Goal: Information Seeking & Learning: Learn about a topic

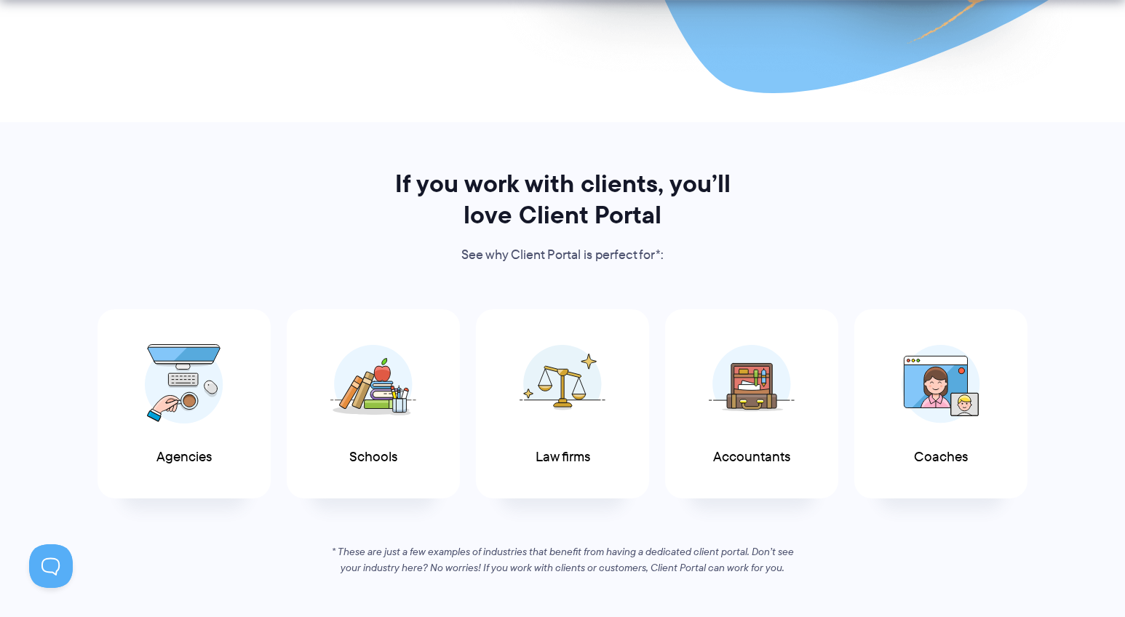
scroll to position [604, 0]
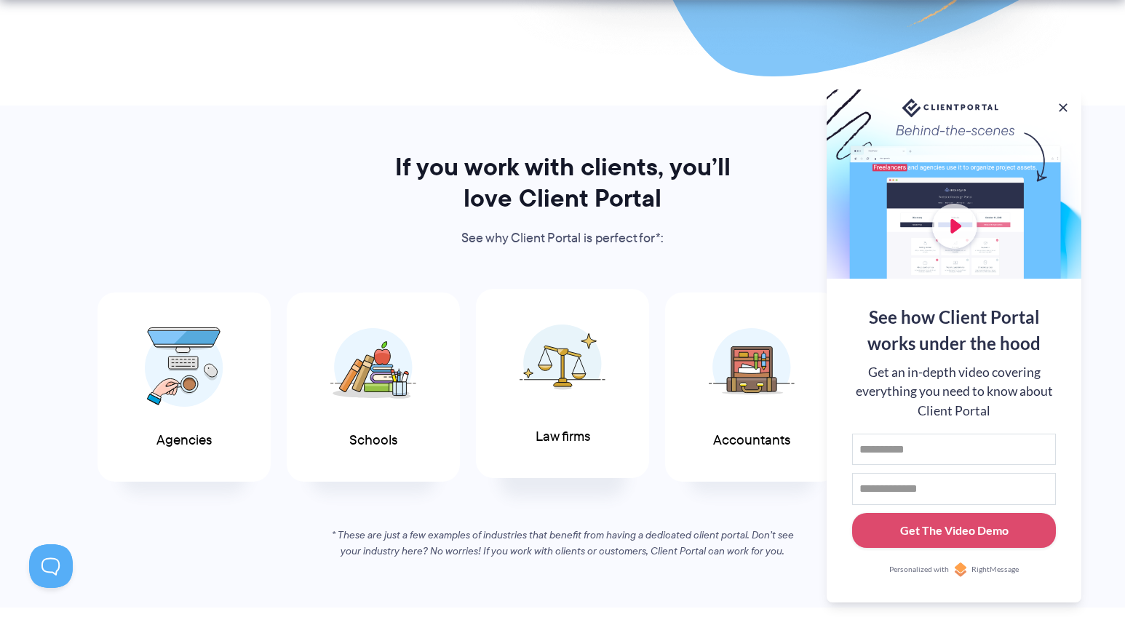
click at [565, 397] on img at bounding box center [562, 363] width 86 height 79
click at [1046, 99] on button at bounding box center [1062, 107] width 17 height 17
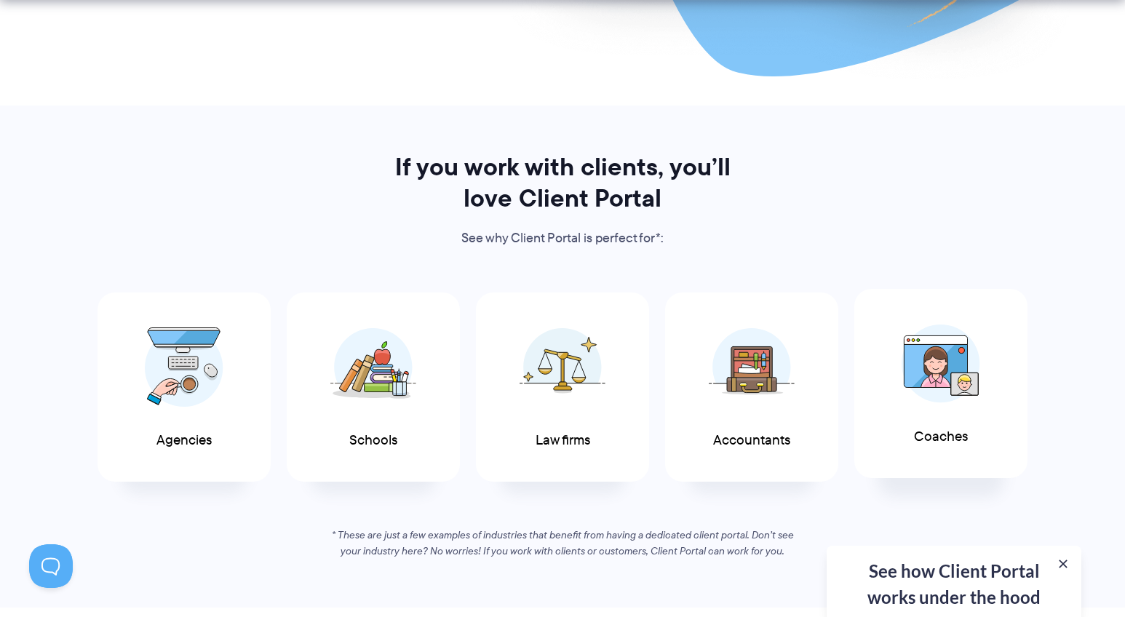
click at [953, 352] on img at bounding box center [940, 363] width 79 height 79
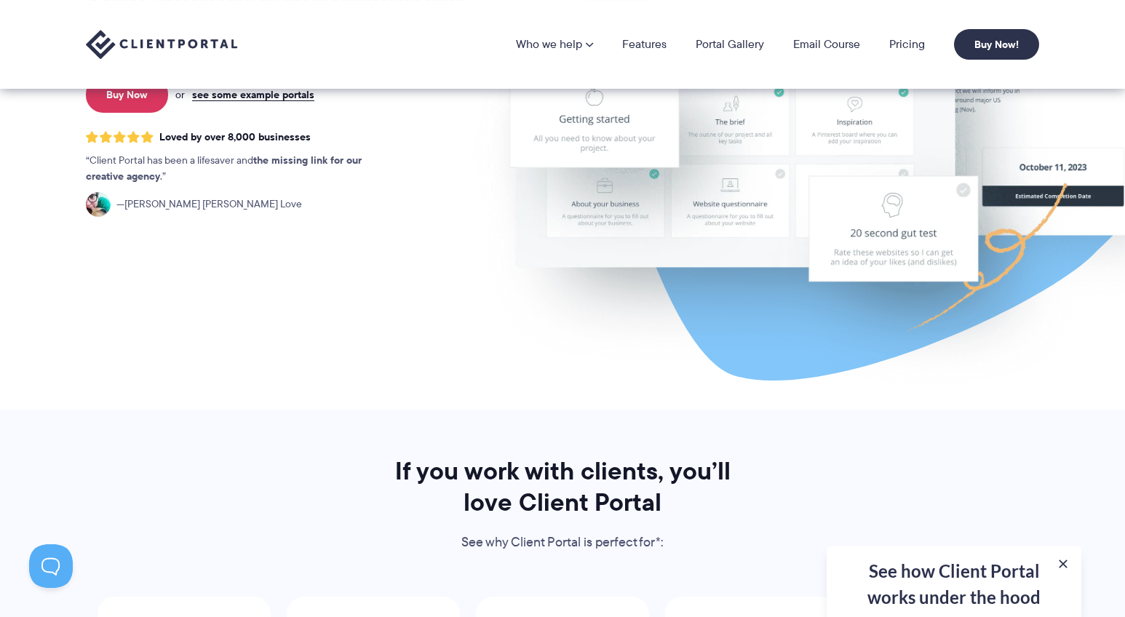
scroll to position [0, 0]
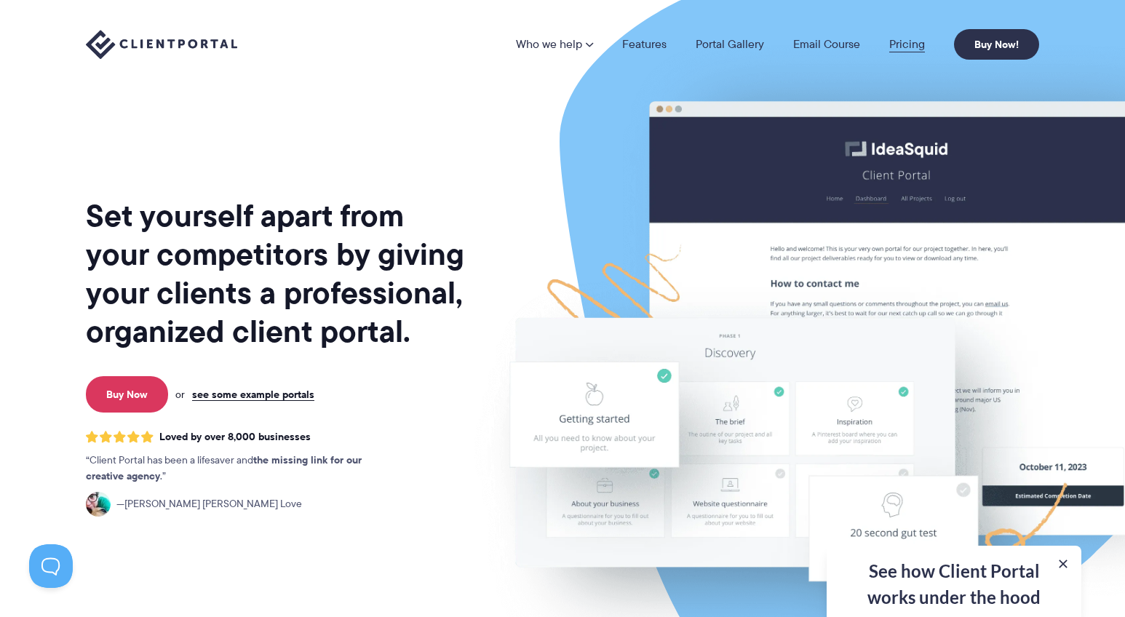
click at [907, 39] on link "Pricing" at bounding box center [907, 45] width 36 height 12
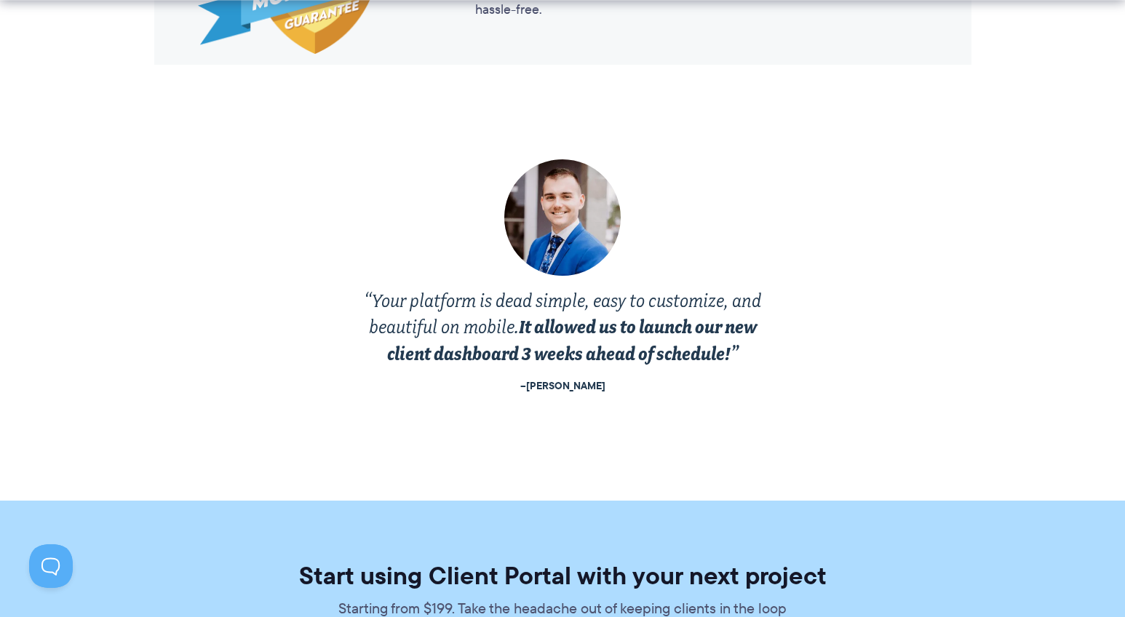
scroll to position [2584, 0]
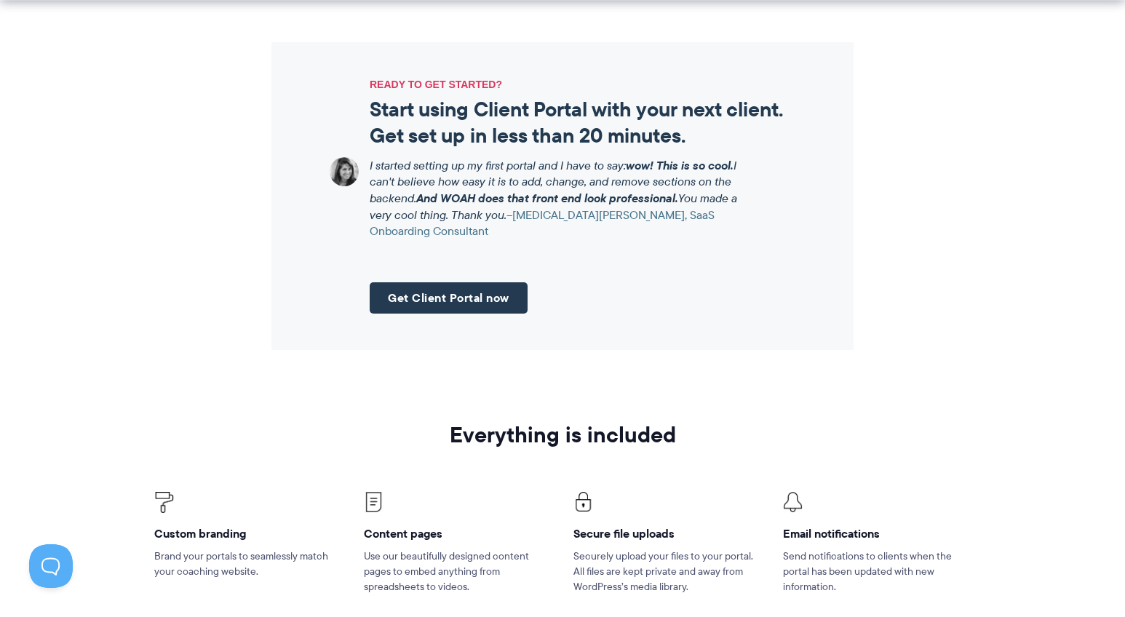
scroll to position [1739, 0]
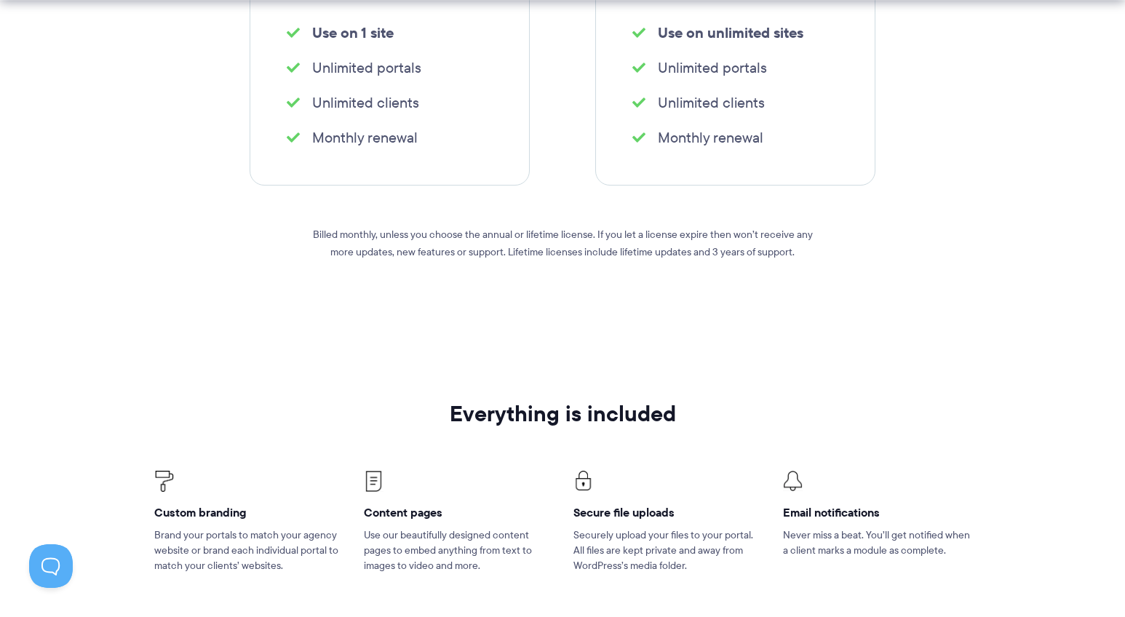
scroll to position [607, 0]
